Goal: Check status

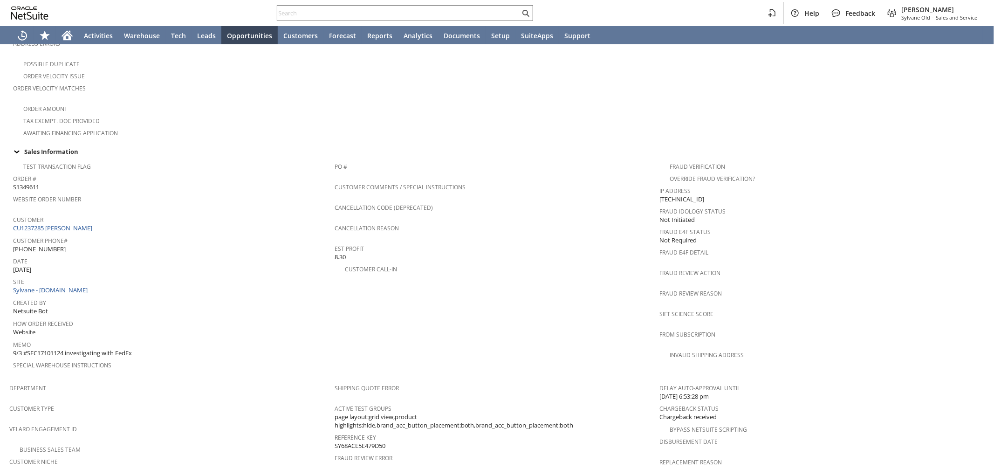
scroll to position [225, 0]
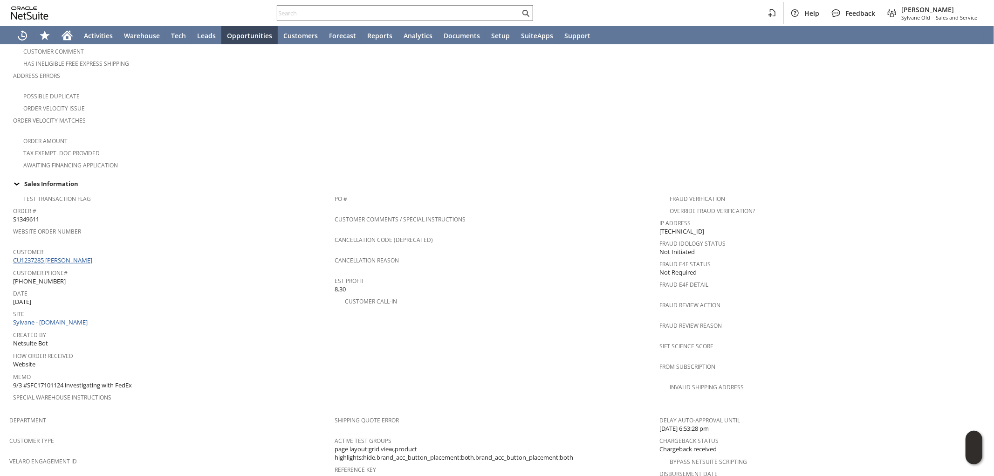
click at [68, 256] on link "CU1237285 Siyan Shaikh" at bounding box center [54, 260] width 82 height 8
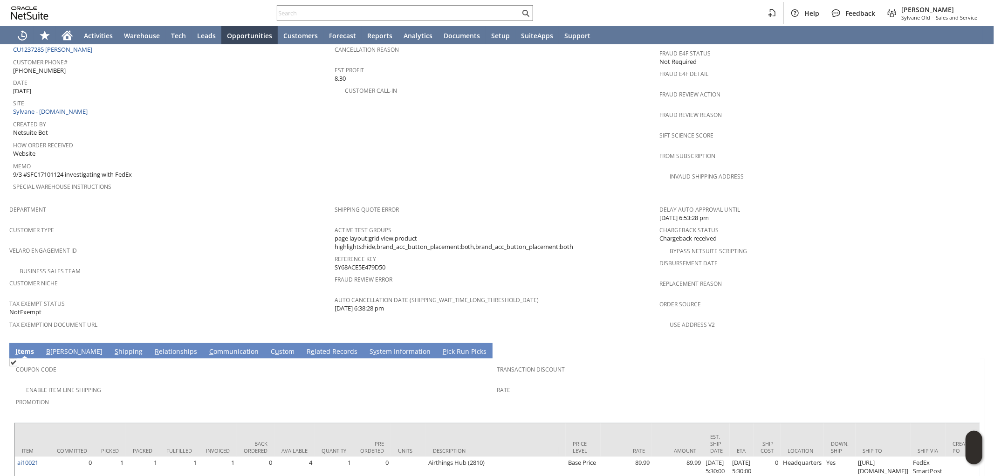
scroll to position [457, 0]
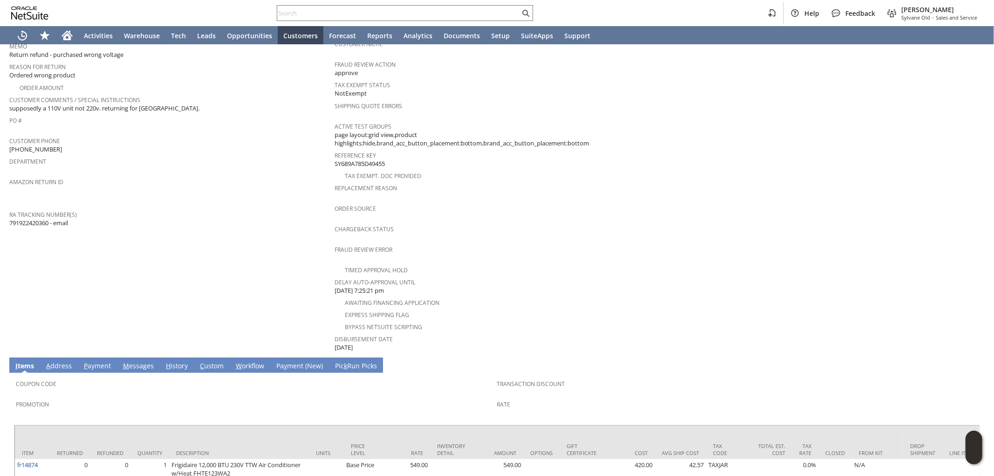
scroll to position [187, 0]
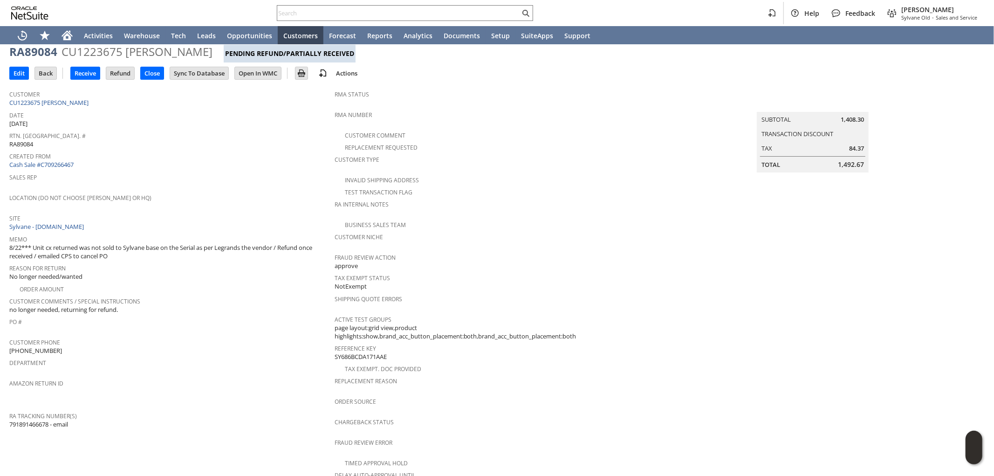
scroll to position [155, 0]
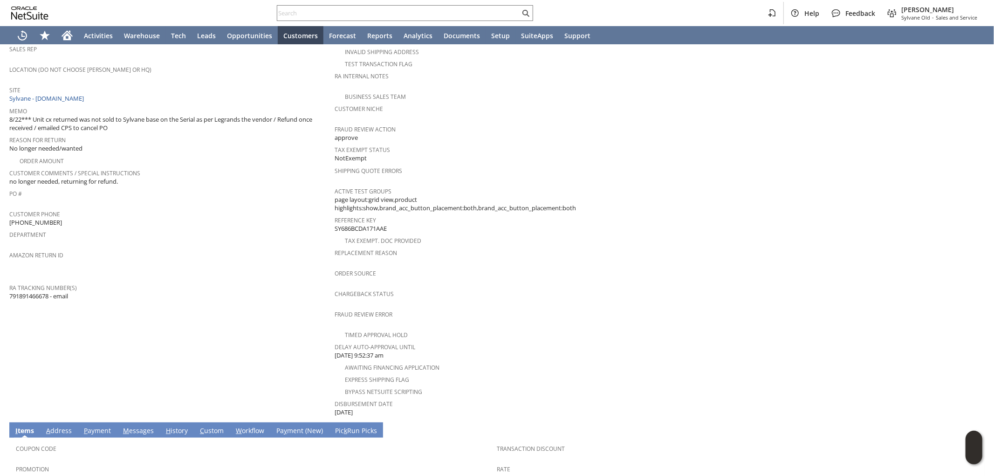
drag, startPoint x: 50, startPoint y: 281, endPoint x: 10, endPoint y: 282, distance: 40.5
click at [10, 292] on span "791891466678 - email" at bounding box center [38, 296] width 59 height 9
copy span "791891466678"
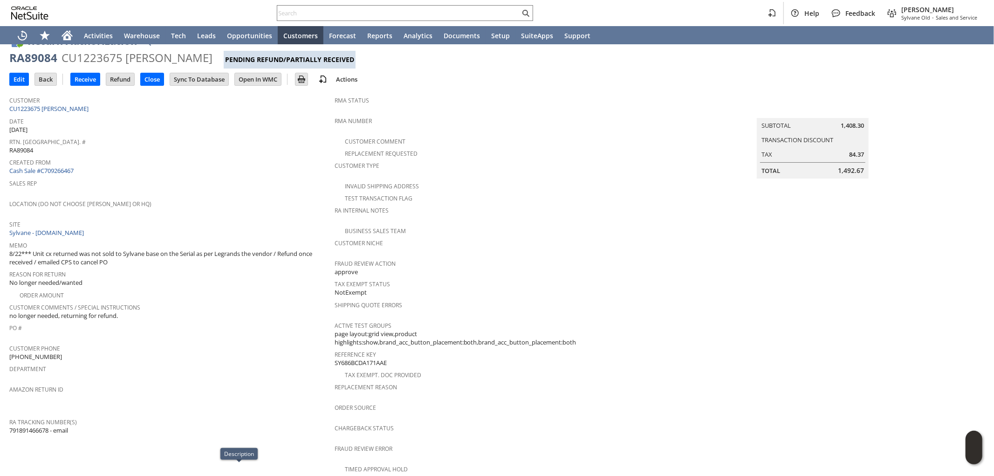
scroll to position [0, 0]
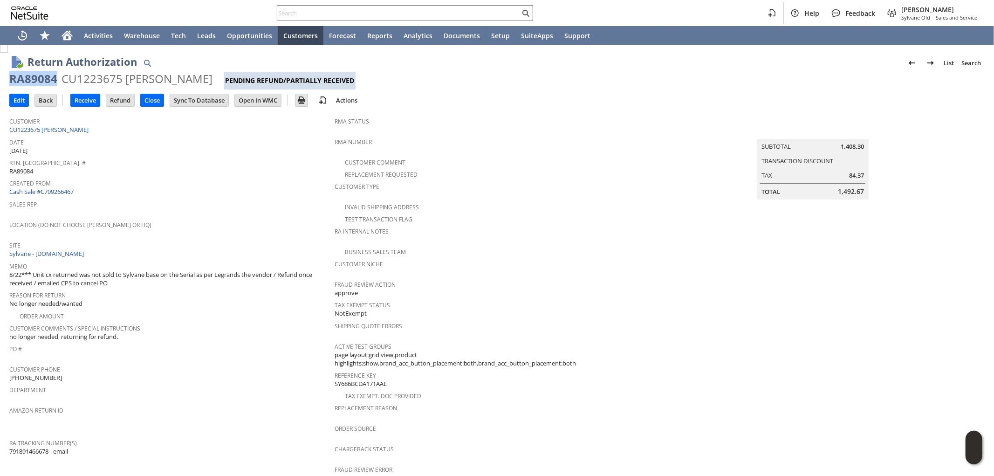
drag, startPoint x: 55, startPoint y: 77, endPoint x: 3, endPoint y: 80, distance: 51.8
click at [3, 80] on div "Return Authorization List Search RA89084 CU1223675 [PERSON_NAME] Pending Refund…" at bounding box center [497, 438] width 994 height 787
copy div "RA89084"
